Goal: Communication & Community: Answer question/provide support

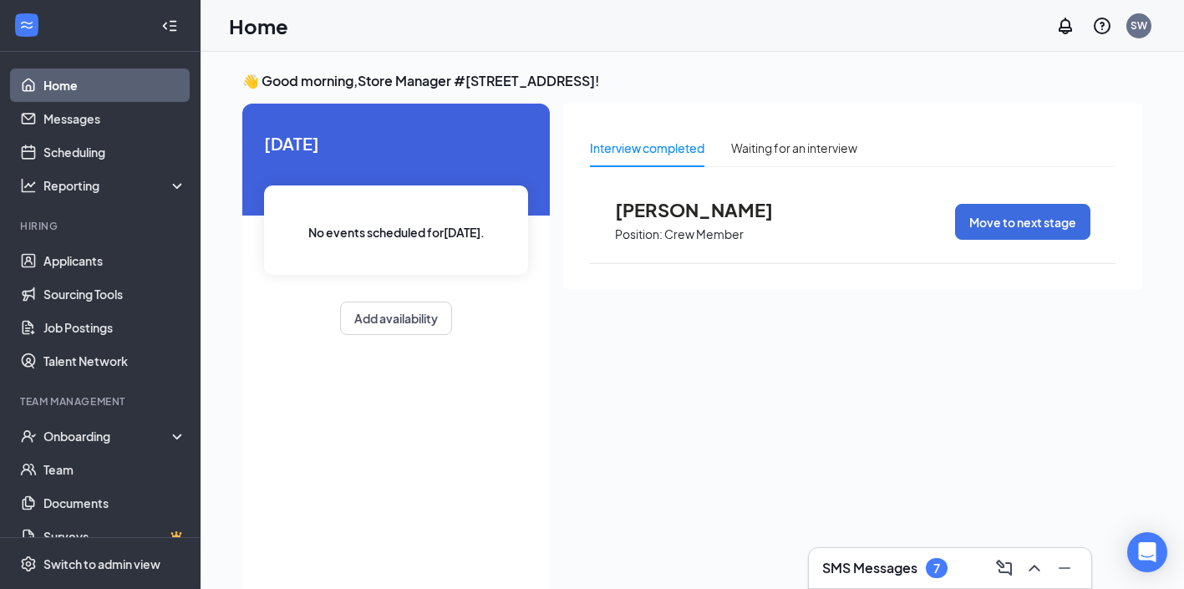
click at [935, 571] on div "7" at bounding box center [936, 568] width 7 height 14
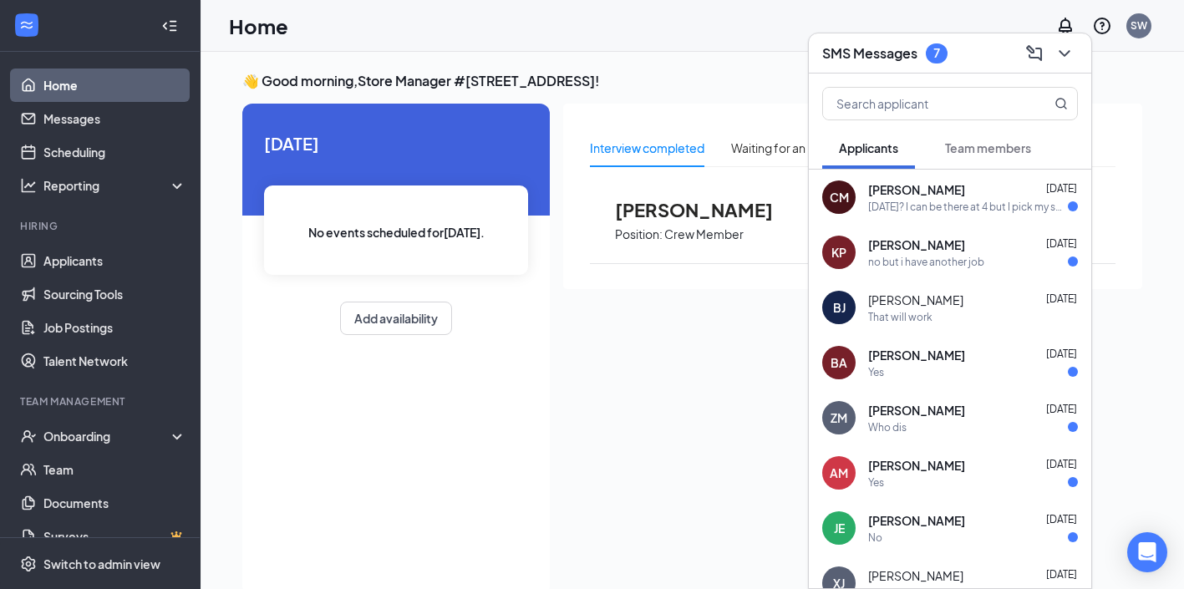
click at [939, 193] on span "[PERSON_NAME]" at bounding box center [916, 189] width 97 height 17
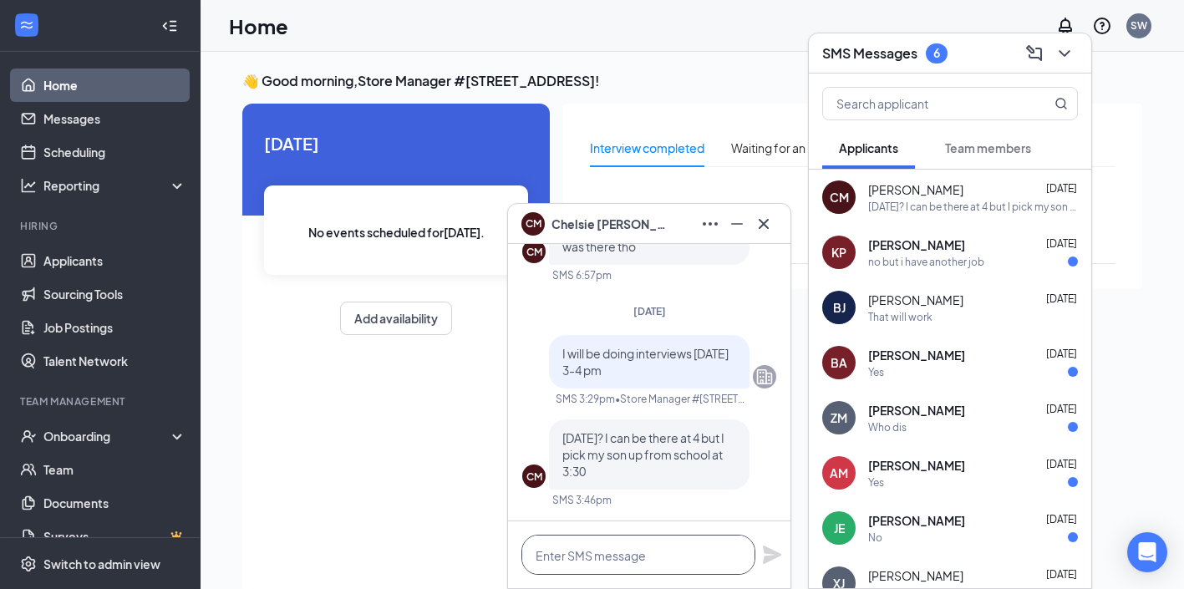
click at [580, 558] on textarea at bounding box center [638, 555] width 234 height 40
type textarea "can you come in earlier?"
click at [766, 549] on icon "Plane" at bounding box center [772, 554] width 18 height 18
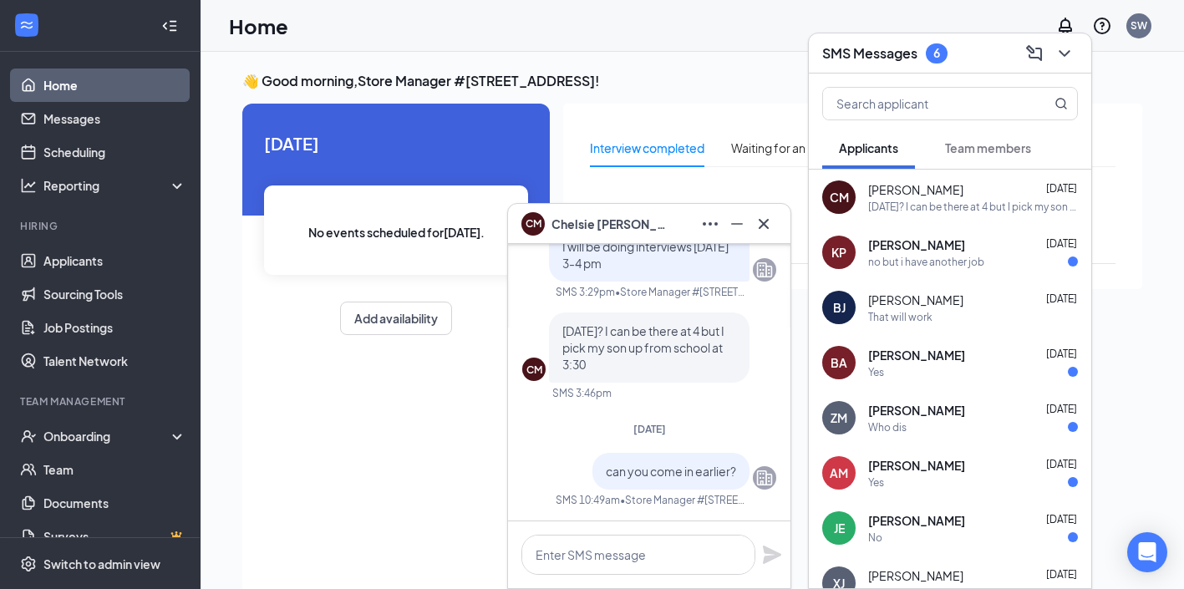
click at [937, 257] on div "no but i have another job" at bounding box center [926, 262] width 116 height 14
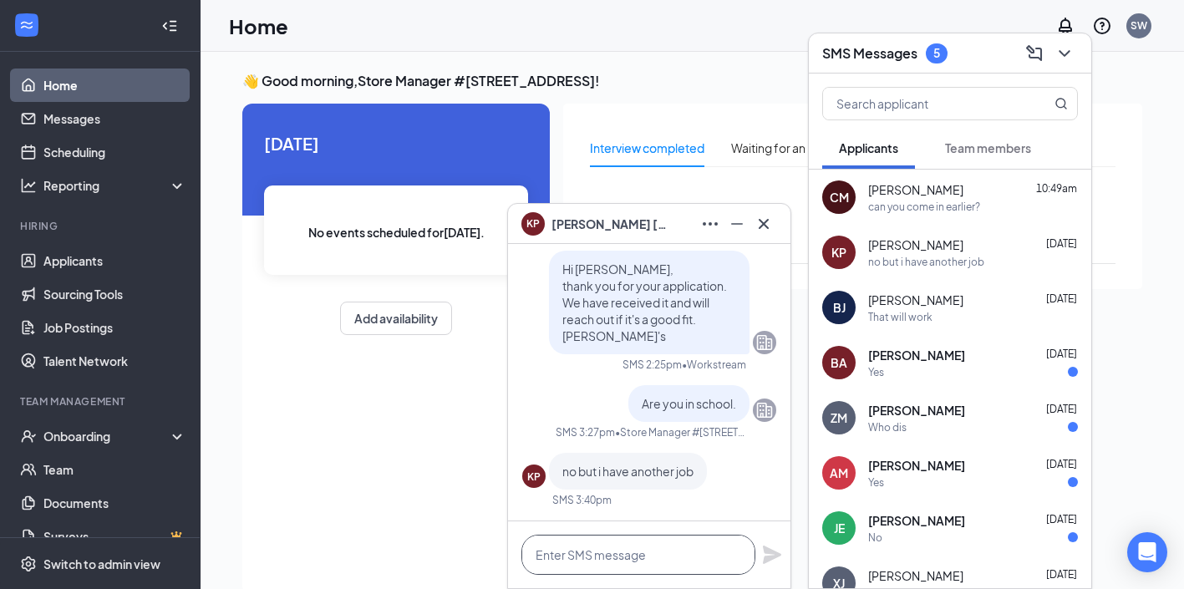
click at [607, 564] on textarea at bounding box center [638, 555] width 234 height 40
type textarea "what are your available time"
click at [777, 557] on icon "Plane" at bounding box center [772, 554] width 18 height 18
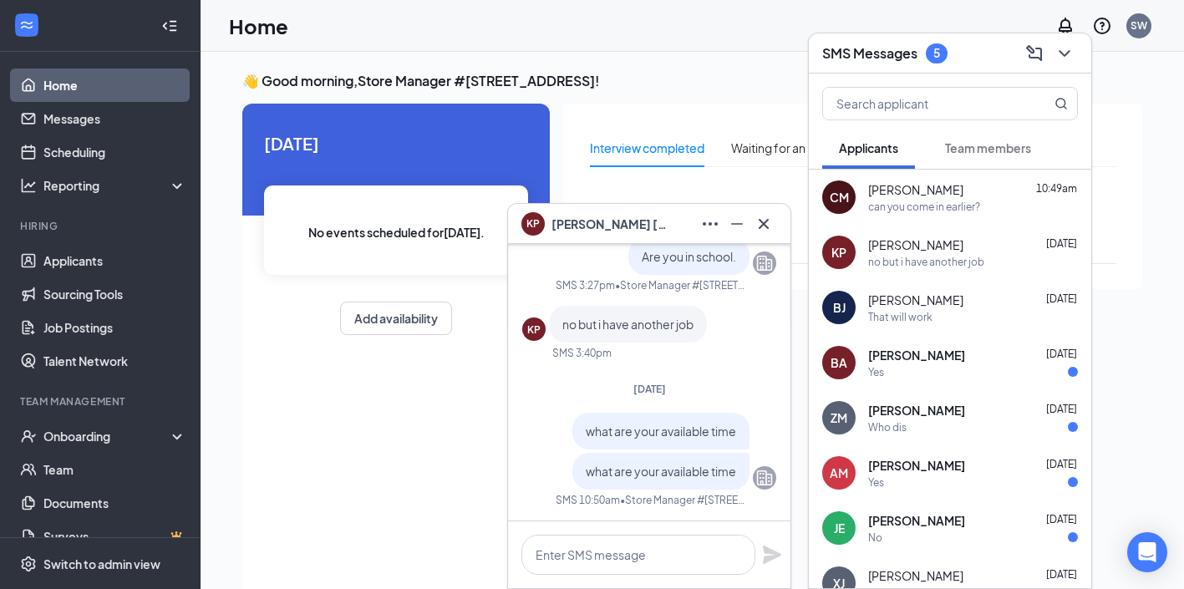
click at [922, 311] on div "That will work" at bounding box center [900, 317] width 64 height 14
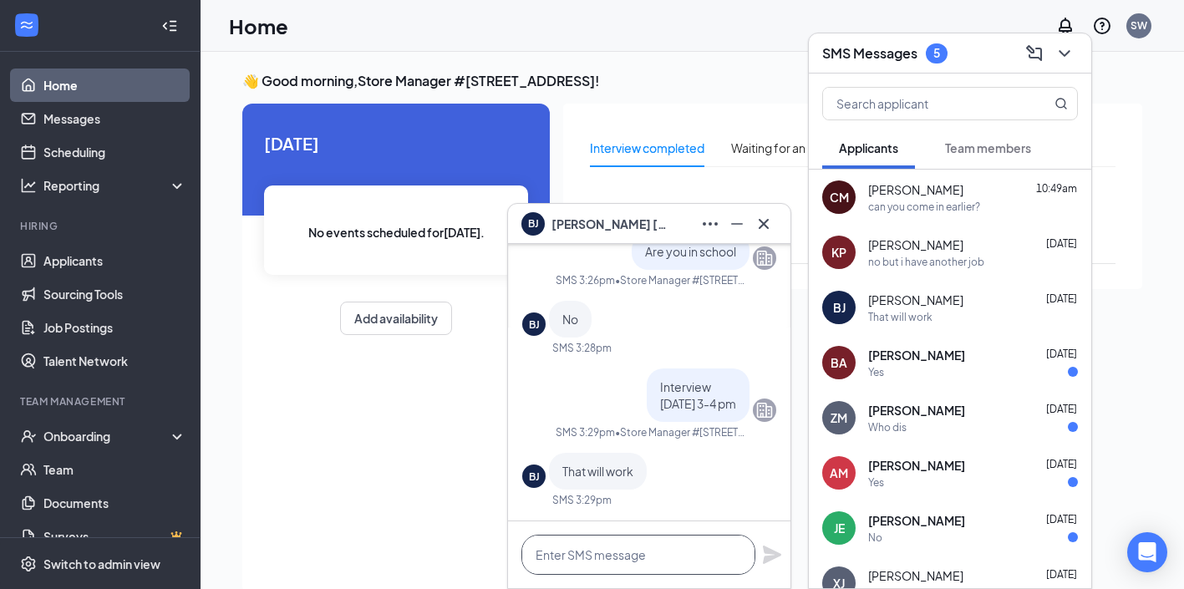
click at [595, 554] on textarea at bounding box center [638, 555] width 234 height 40
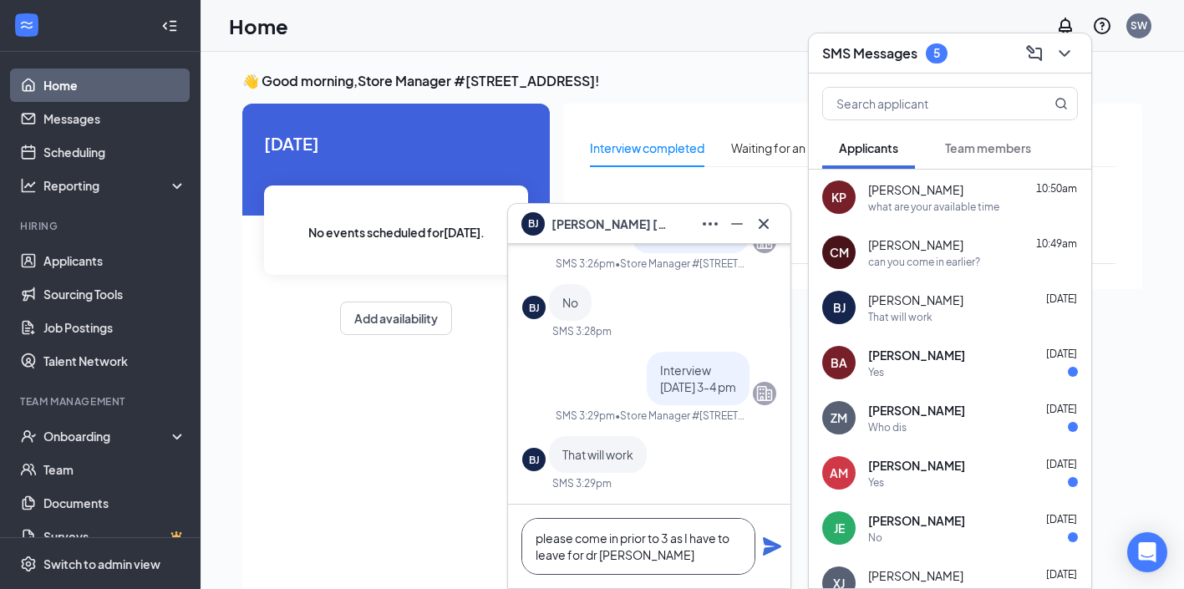
type textarea "please come in prior to 3 as I have to leave for dr [PERSON_NAME]"
click at [768, 545] on icon "Plane" at bounding box center [772, 546] width 18 height 18
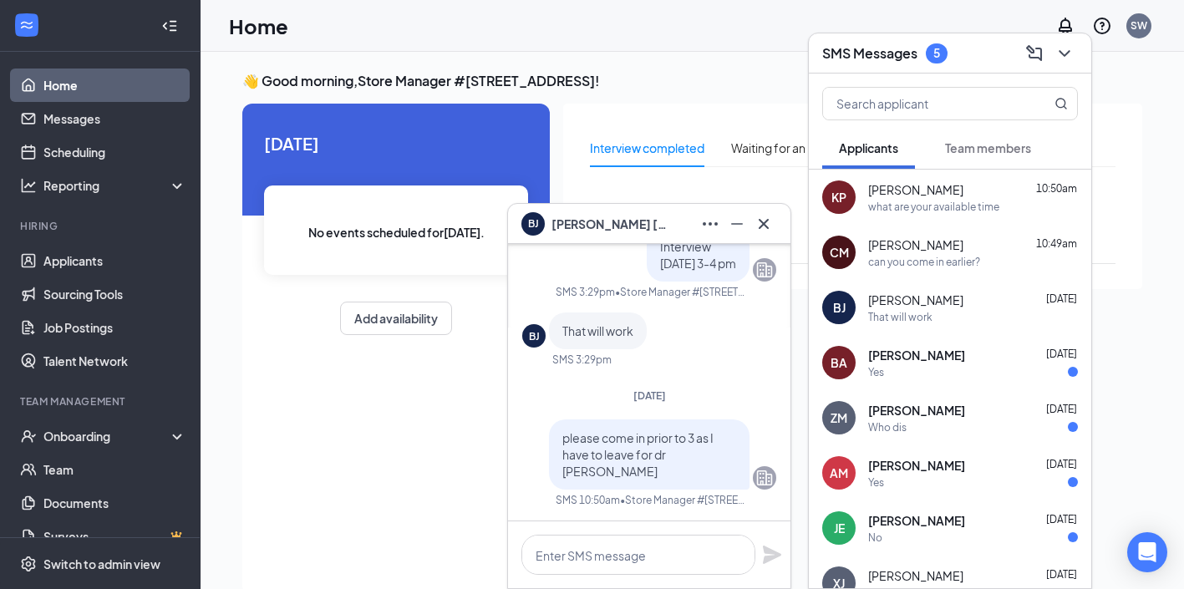
click at [930, 363] on div "[PERSON_NAME] [DATE] Yes" at bounding box center [973, 363] width 210 height 33
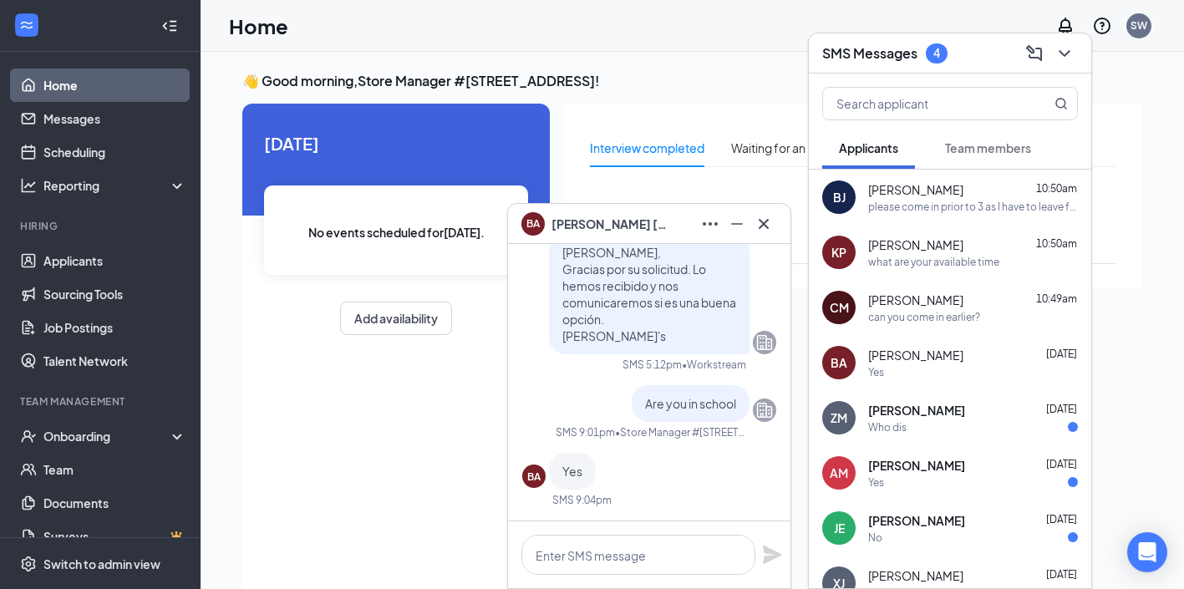
click at [911, 418] on div "[PERSON_NAME] [DATE] Who dis" at bounding box center [973, 418] width 210 height 33
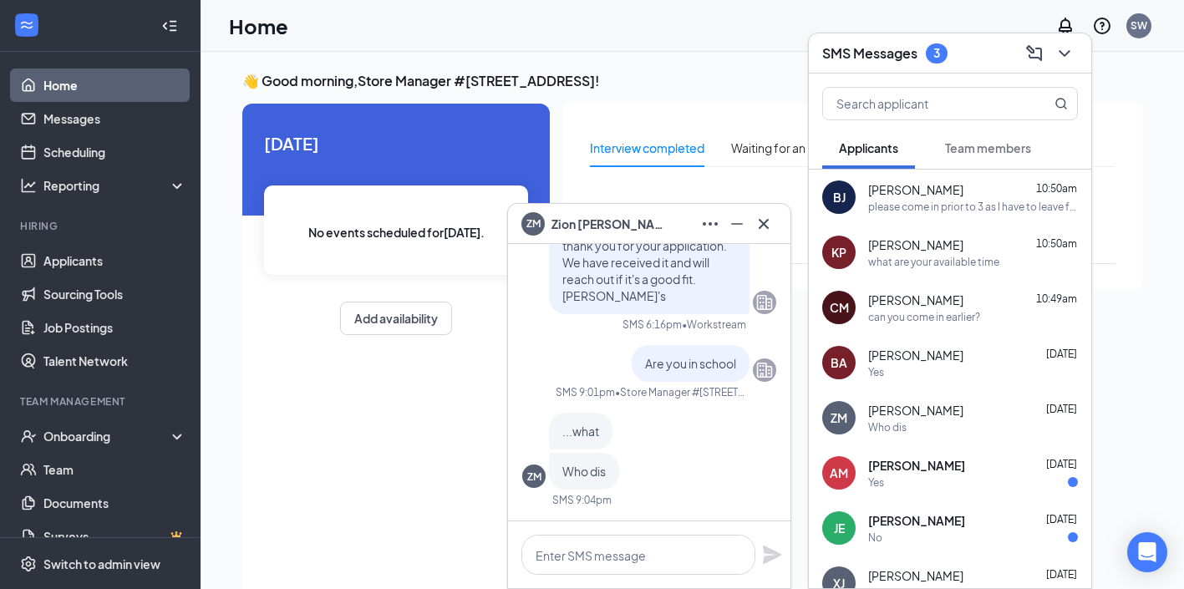
click at [913, 475] on div "Yes" at bounding box center [973, 482] width 210 height 14
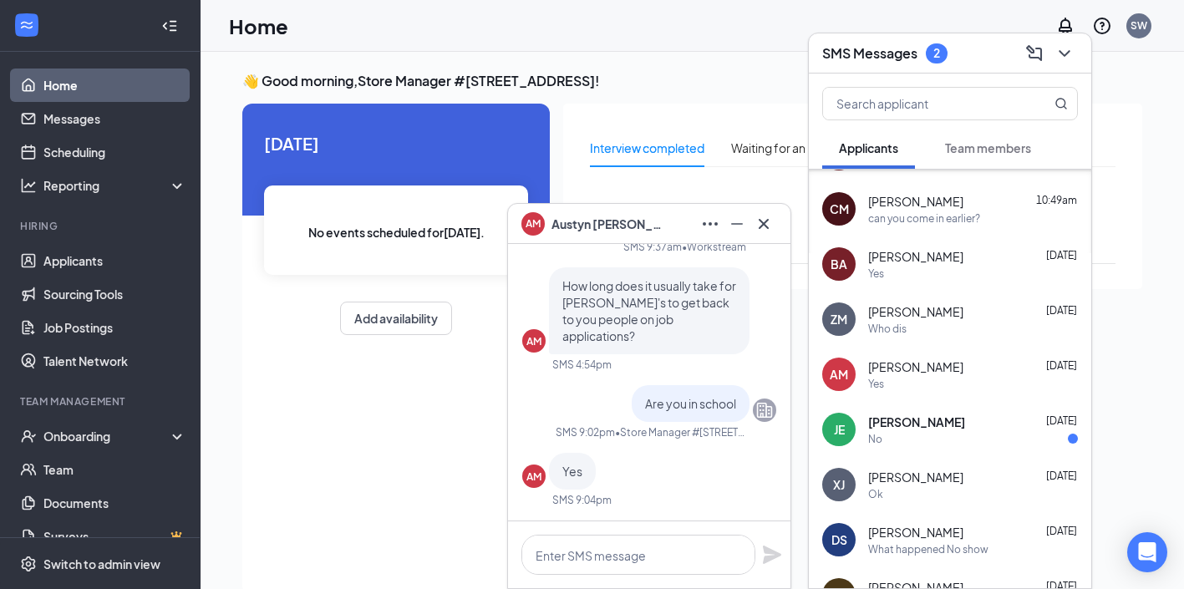
scroll to position [167, 0]
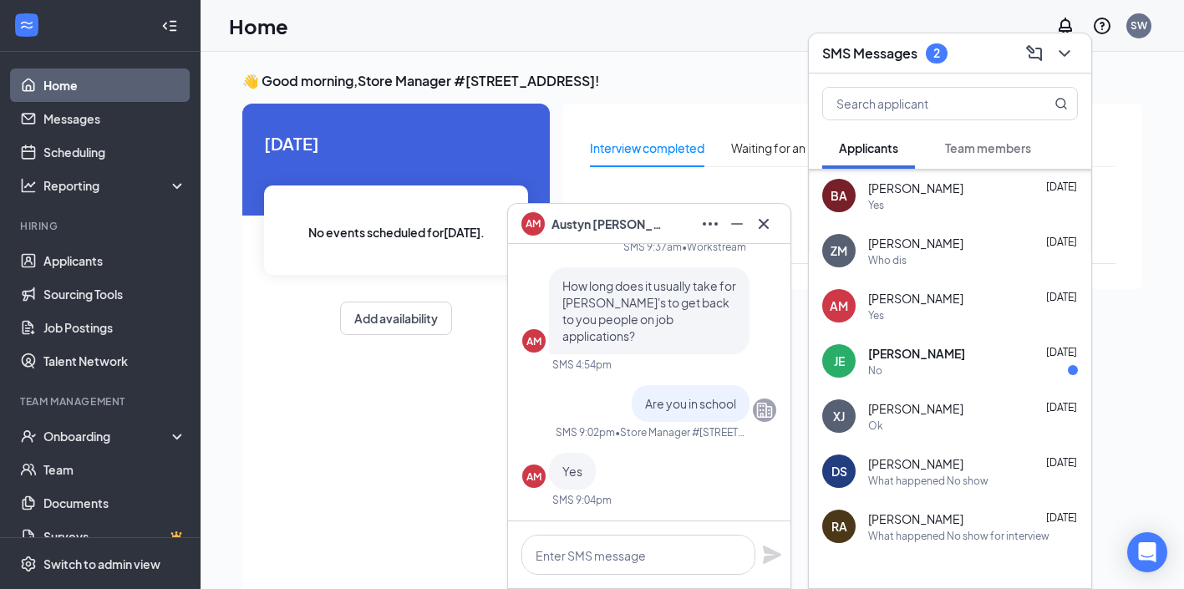
click at [921, 367] on div "No" at bounding box center [973, 370] width 210 height 14
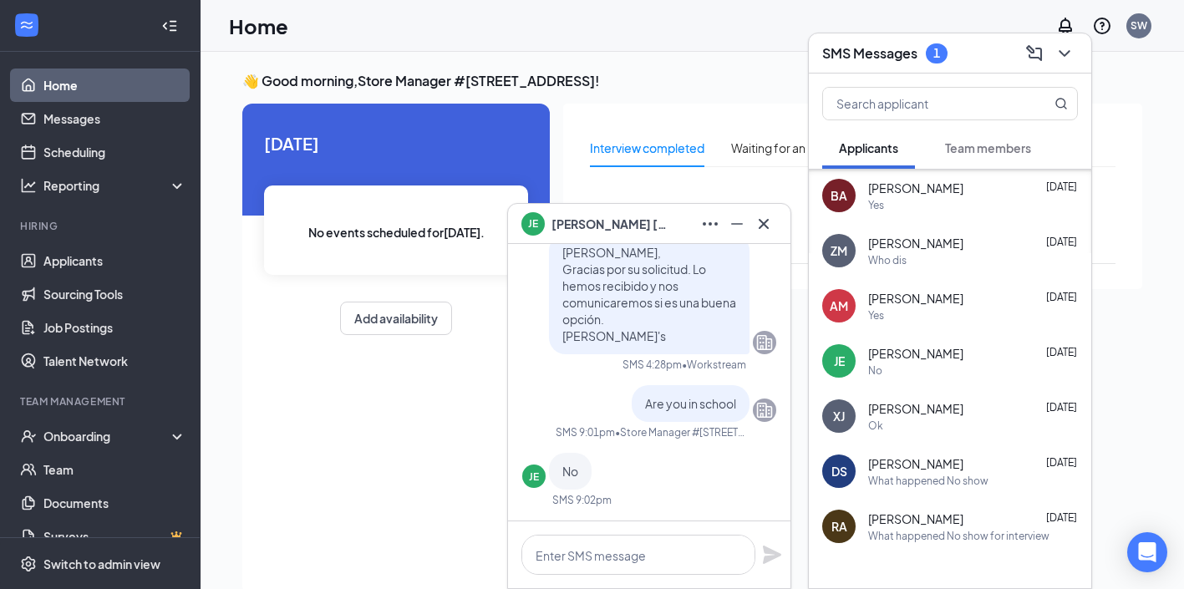
scroll to position [35, 0]
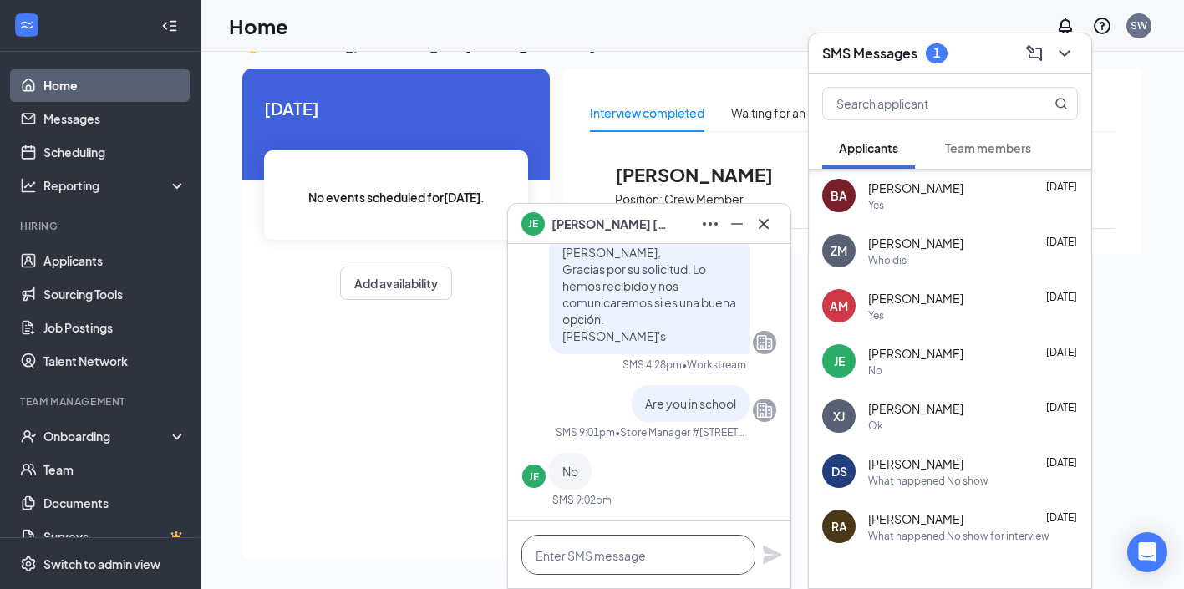
click at [603, 558] on textarea at bounding box center [638, 555] width 234 height 40
type textarea "c"
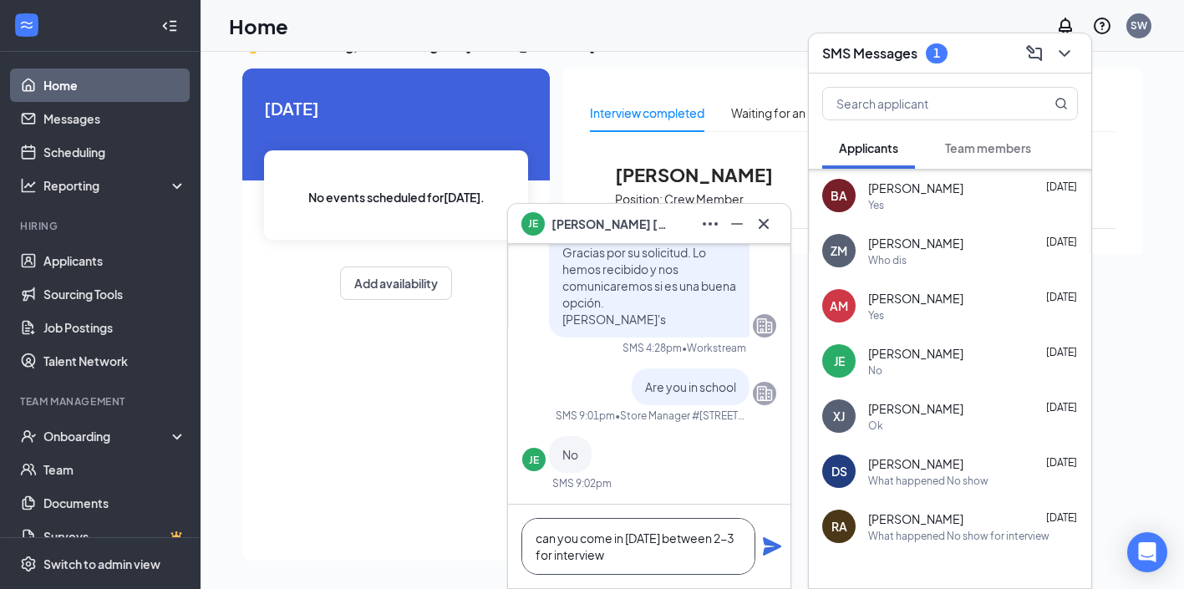
type textarea "can you come in [DATE] between 2-3 for interview"
click at [774, 547] on icon "Plane" at bounding box center [772, 546] width 18 height 18
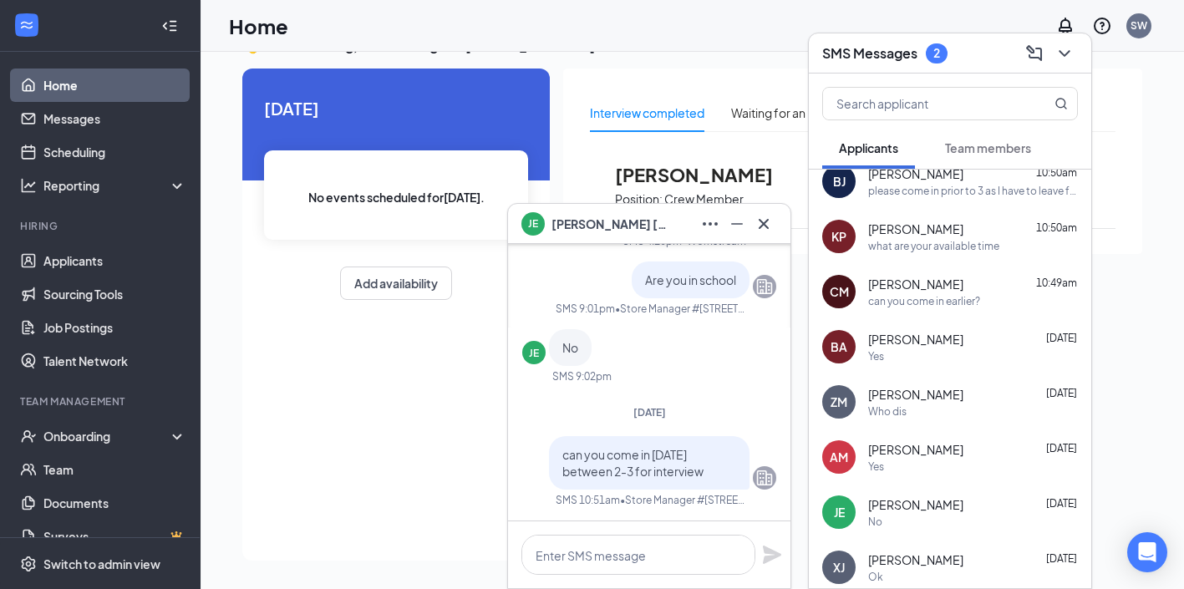
scroll to position [0, 0]
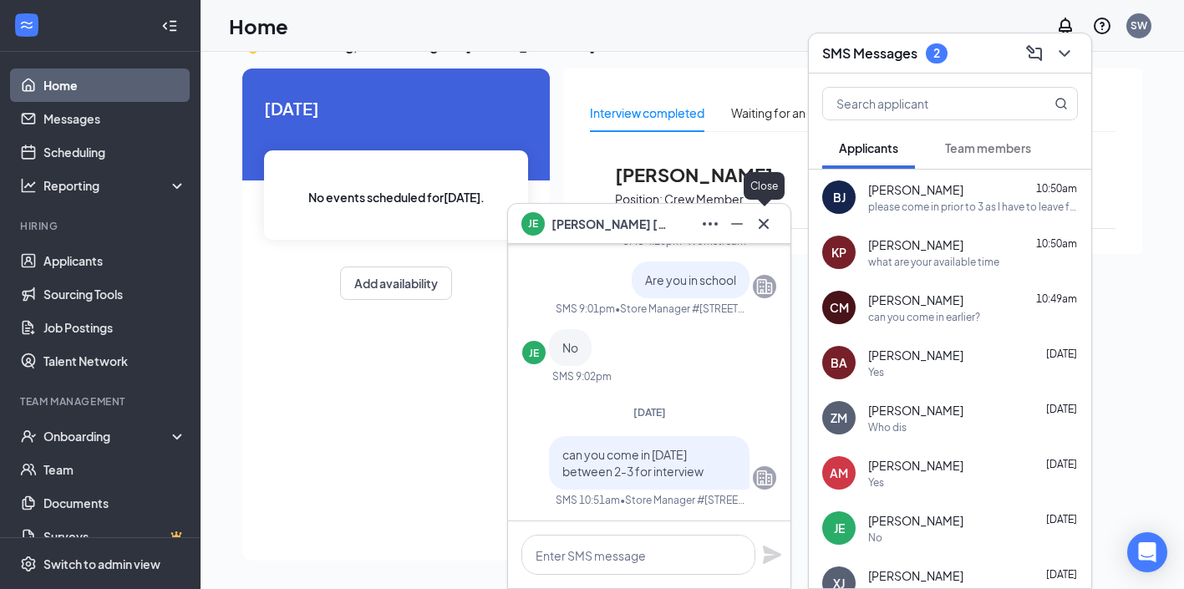
click at [762, 228] on icon "Cross" at bounding box center [763, 224] width 20 height 20
